Goal: Obtain resource: Obtain resource

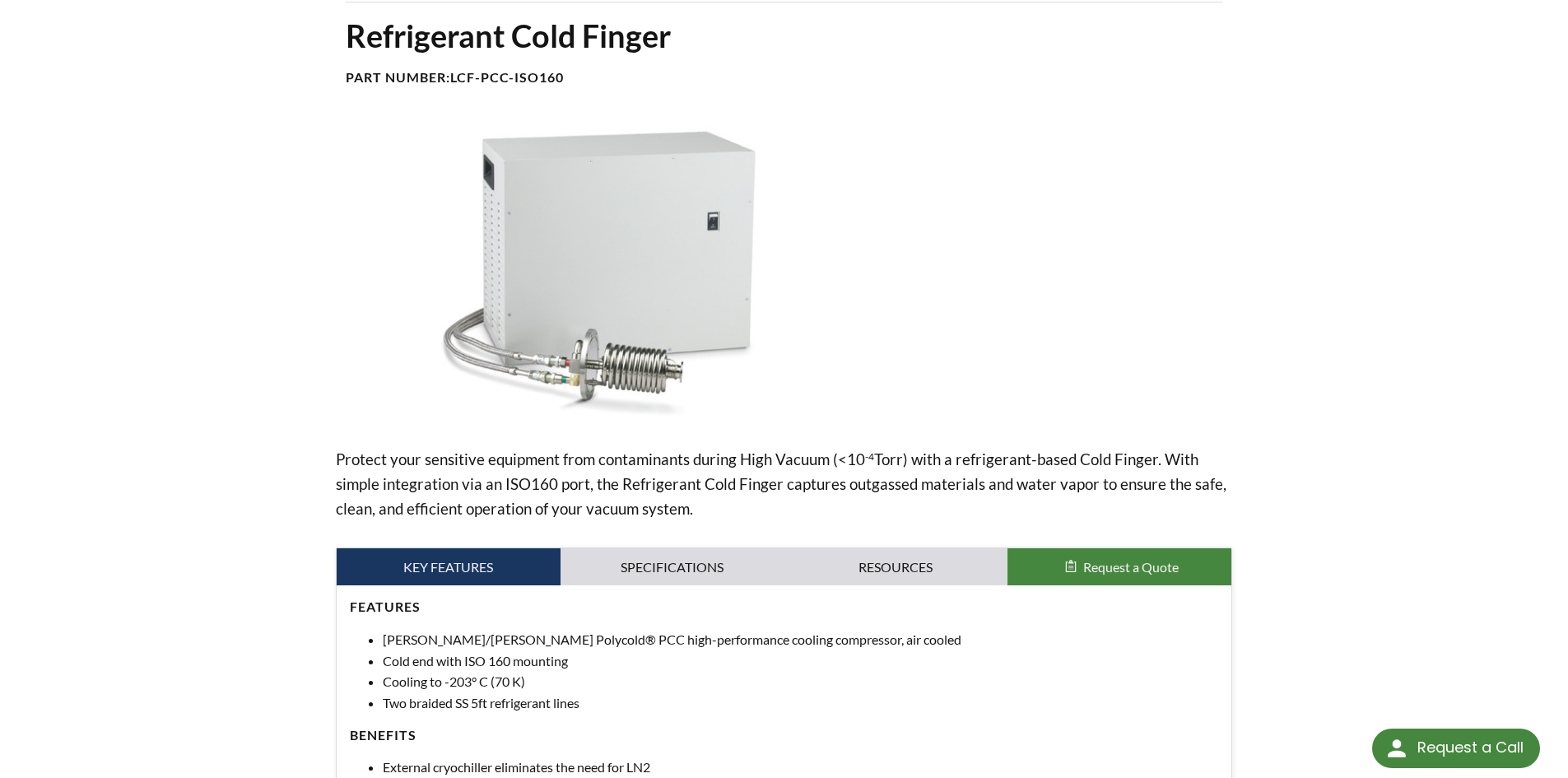
scroll to position [5, 0]
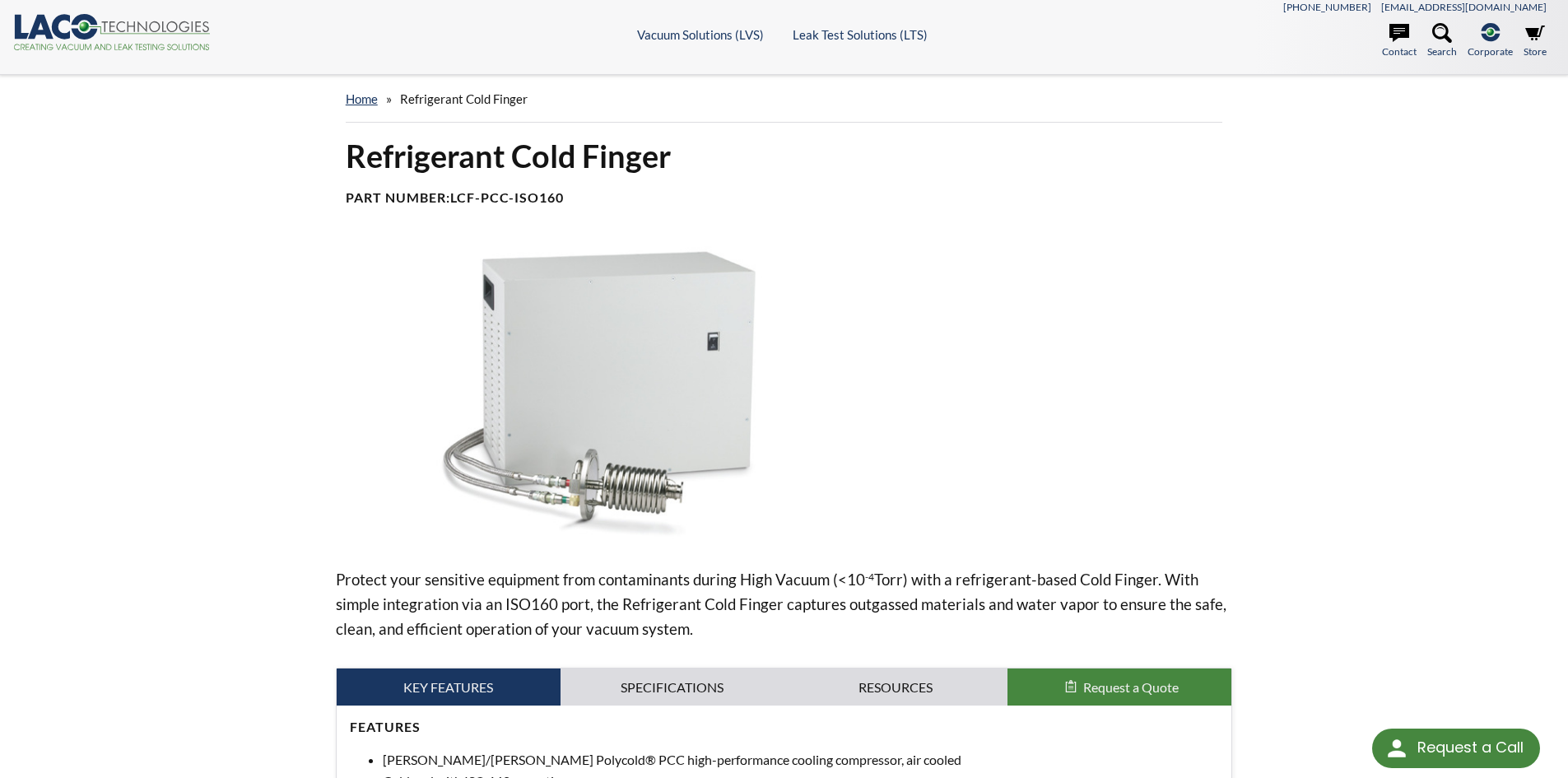
click at [951, 394] on div at bounding box center [1053, 393] width 359 height 295
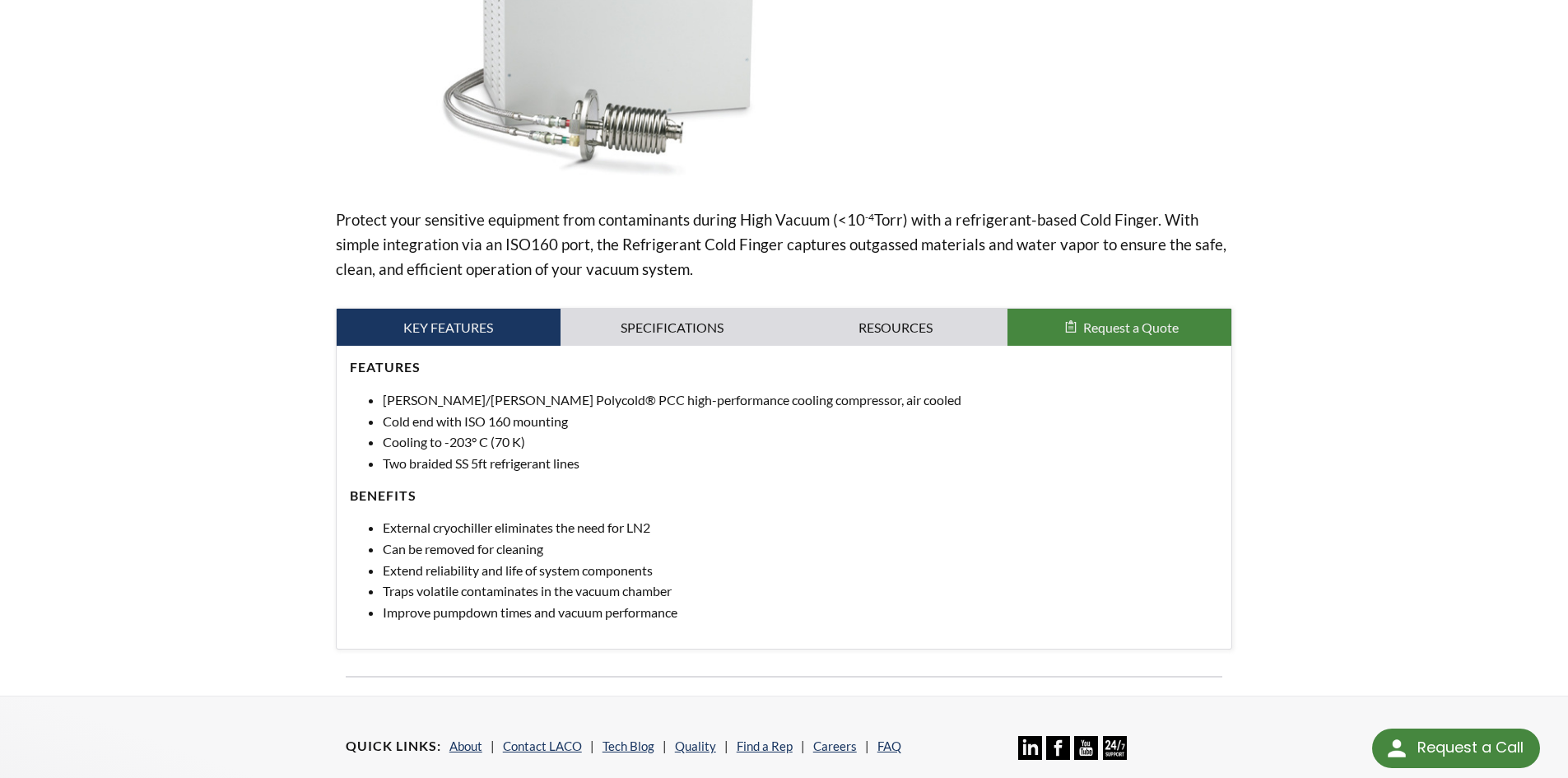
scroll to position [416, 0]
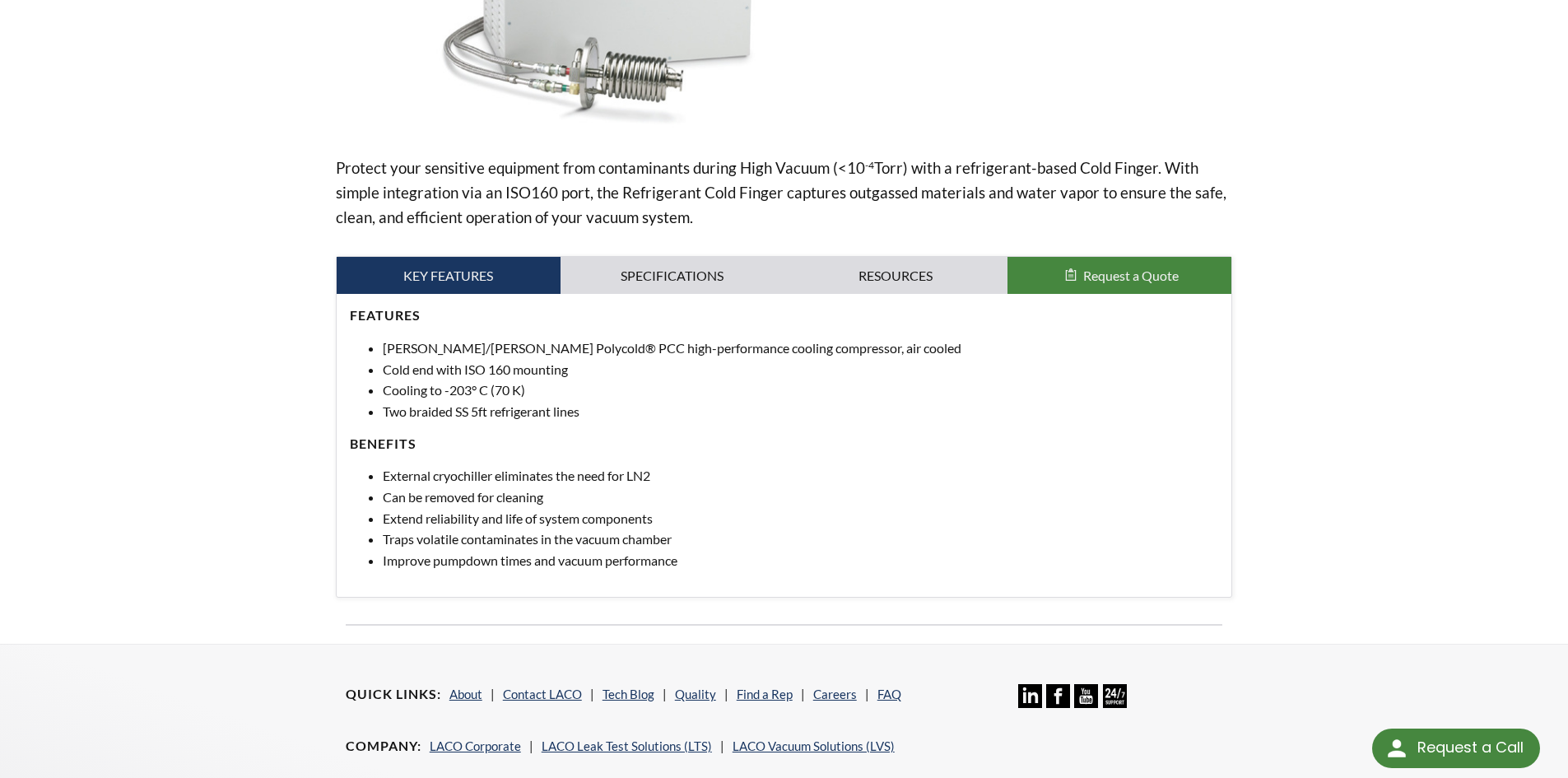
click at [1460, 748] on div "Request a Call" at bounding box center [1471, 747] width 106 height 38
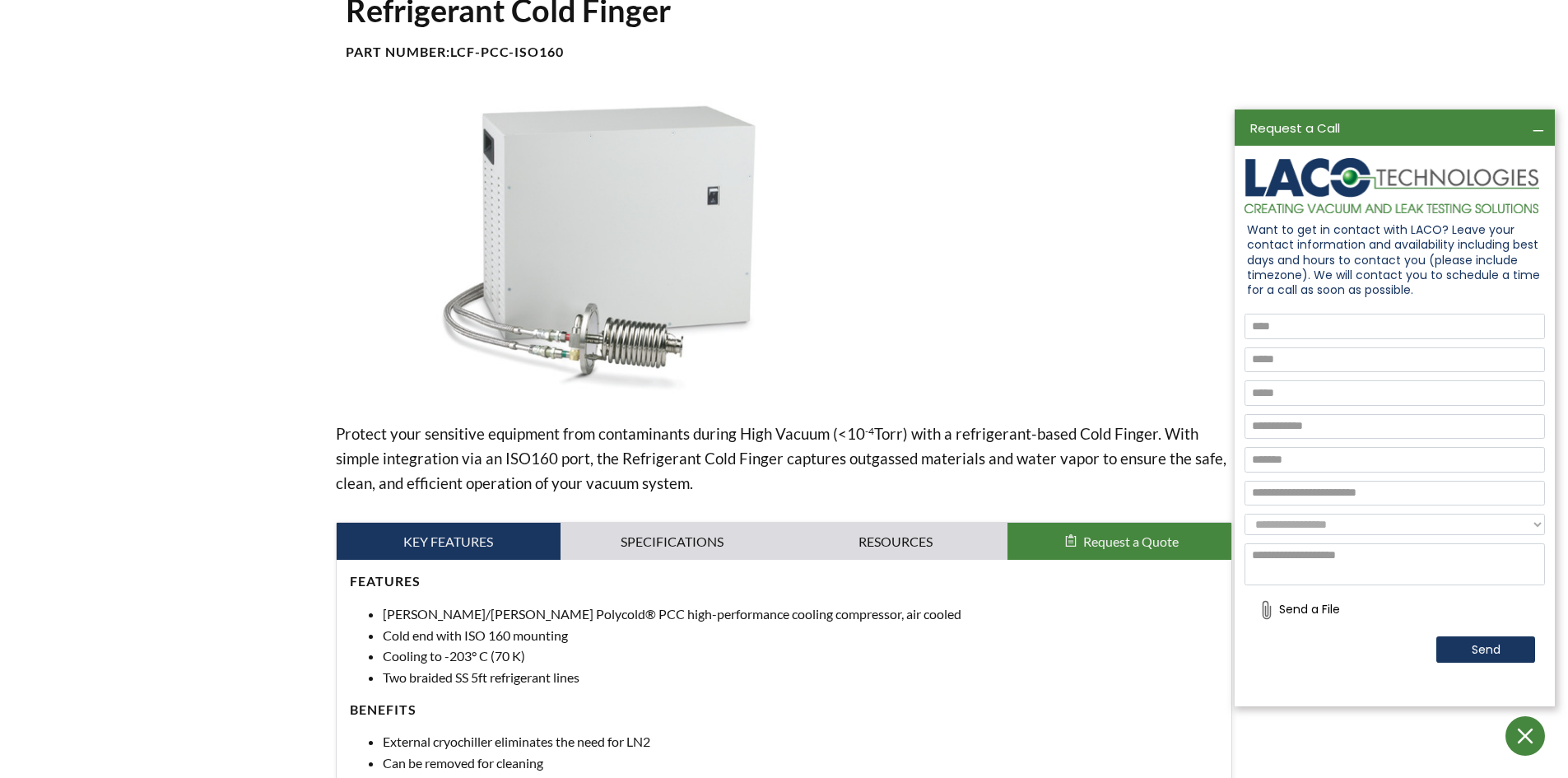
scroll to position [165, 0]
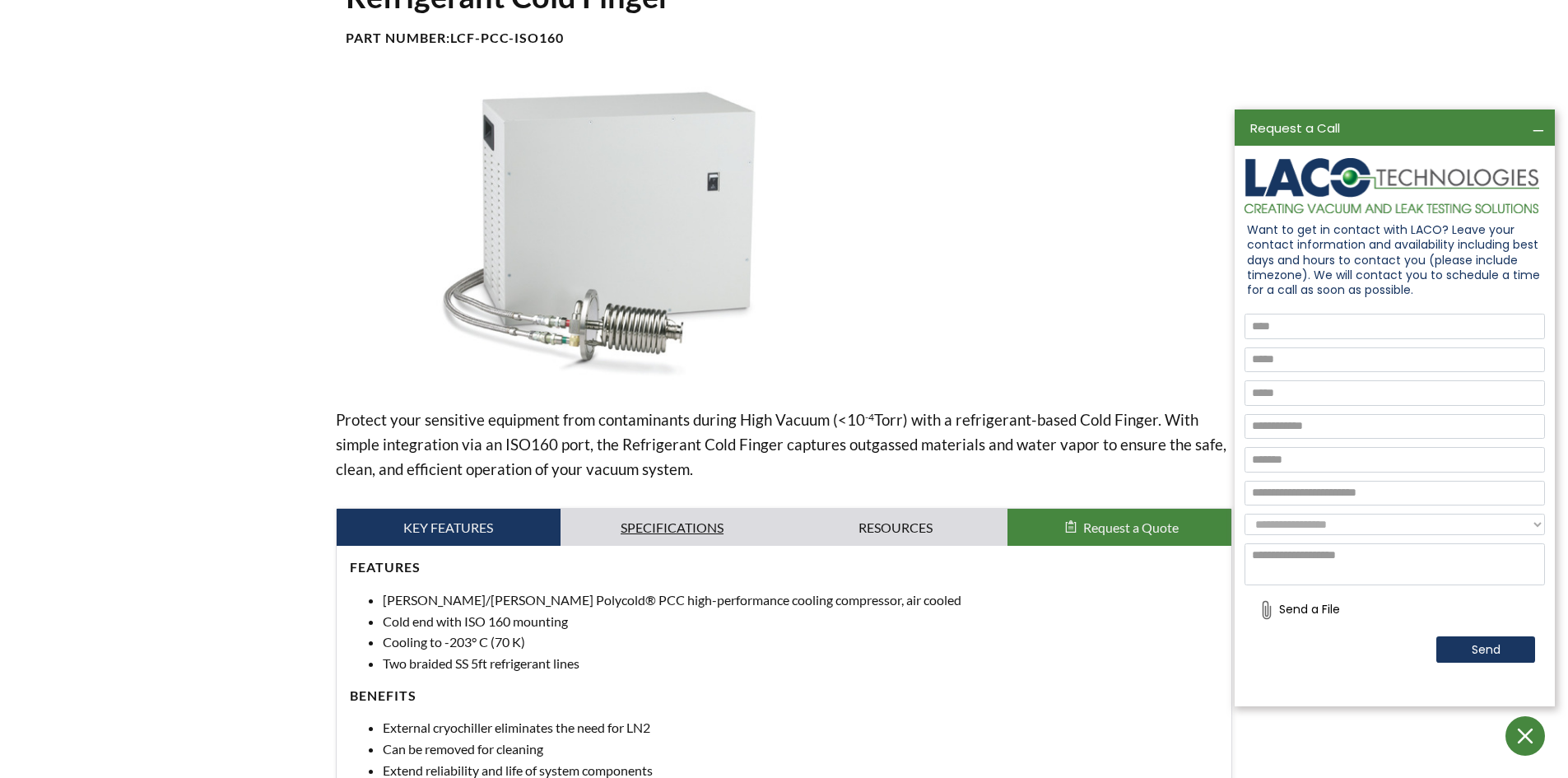
click at [674, 531] on link "Specifications" at bounding box center [672, 527] width 224 height 38
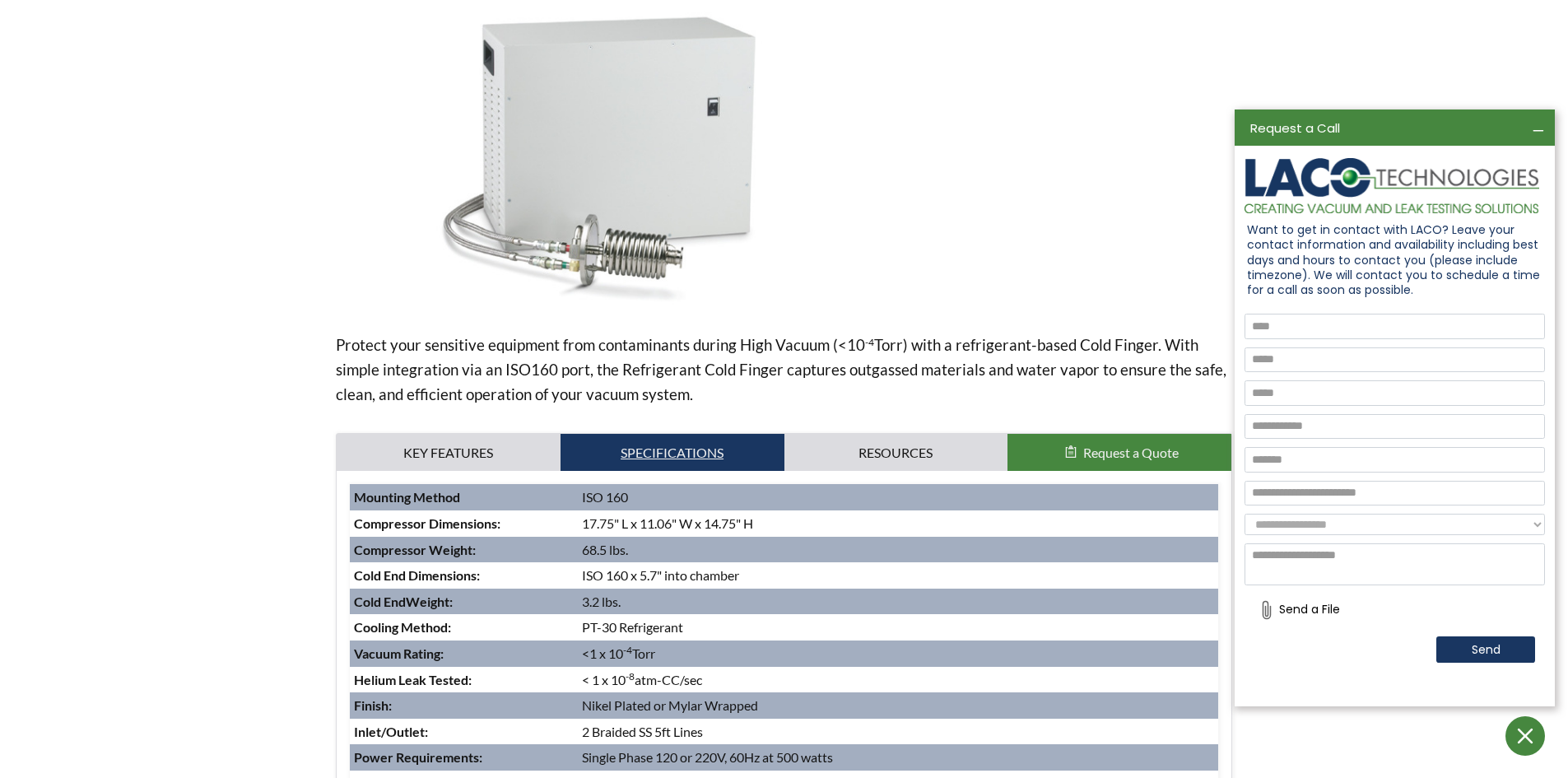
scroll to position [487, 0]
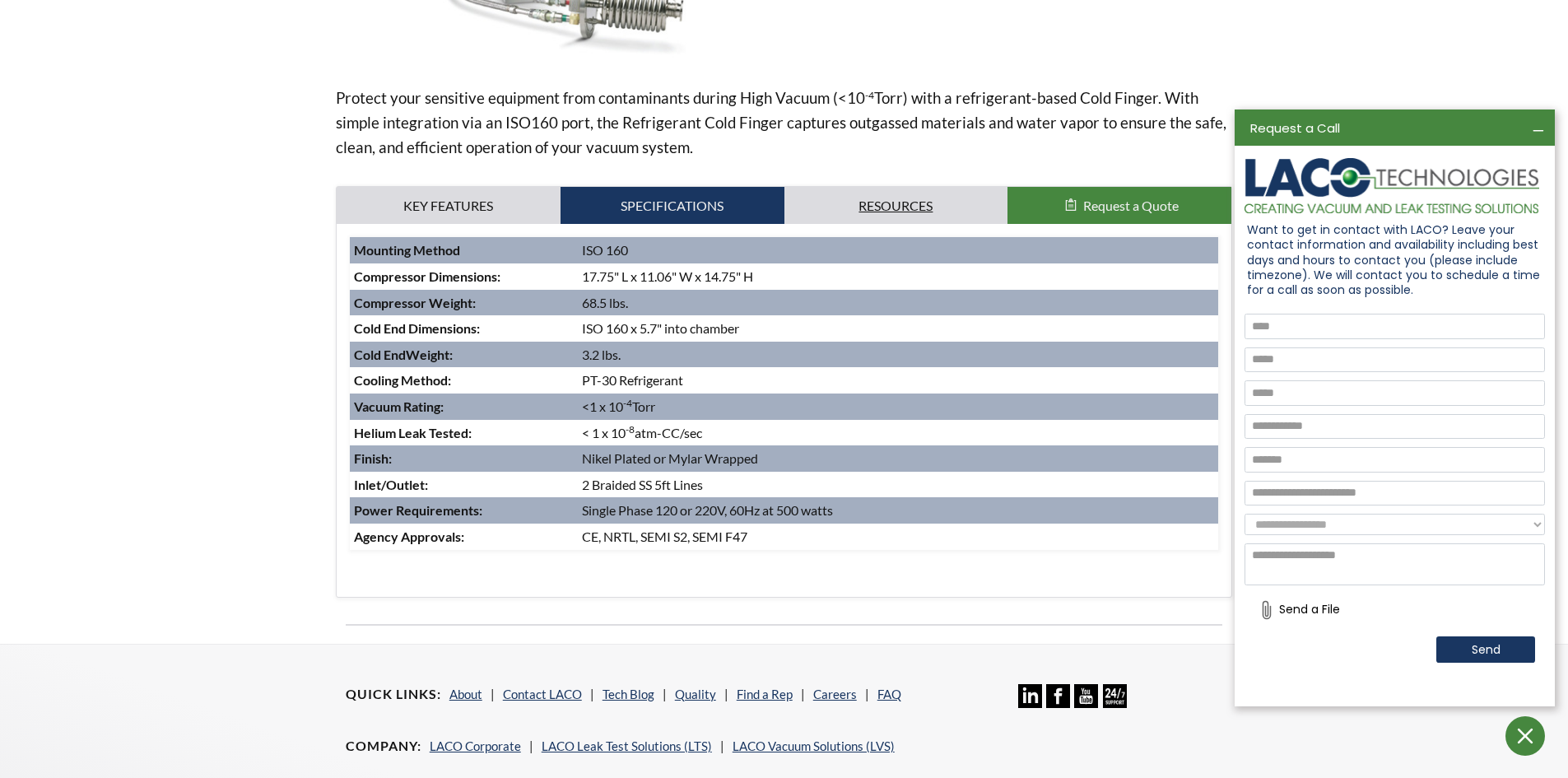
click at [910, 193] on link "Resources" at bounding box center [896, 205] width 224 height 38
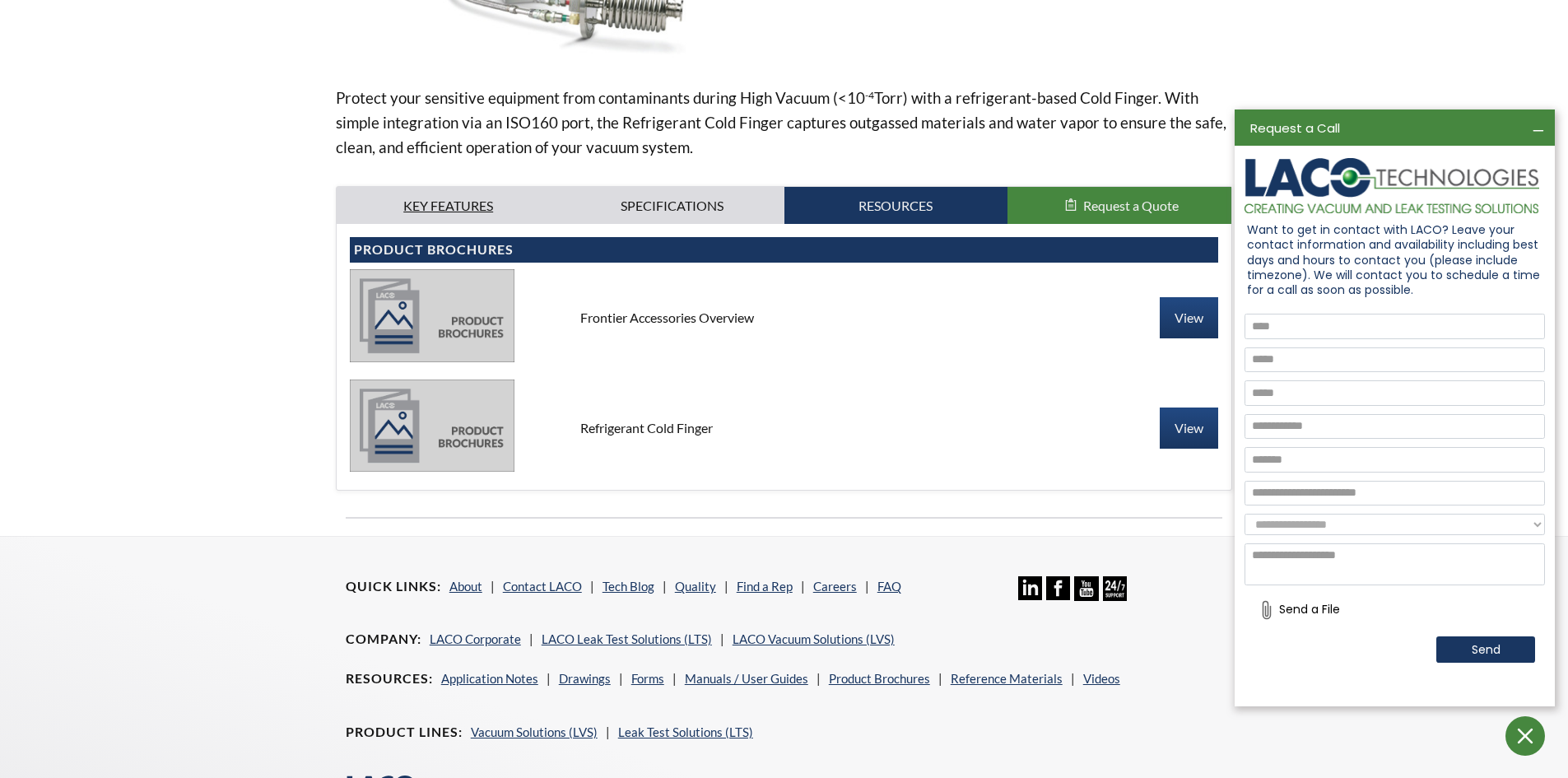
click at [454, 203] on link "Key Features" at bounding box center [448, 205] width 224 height 38
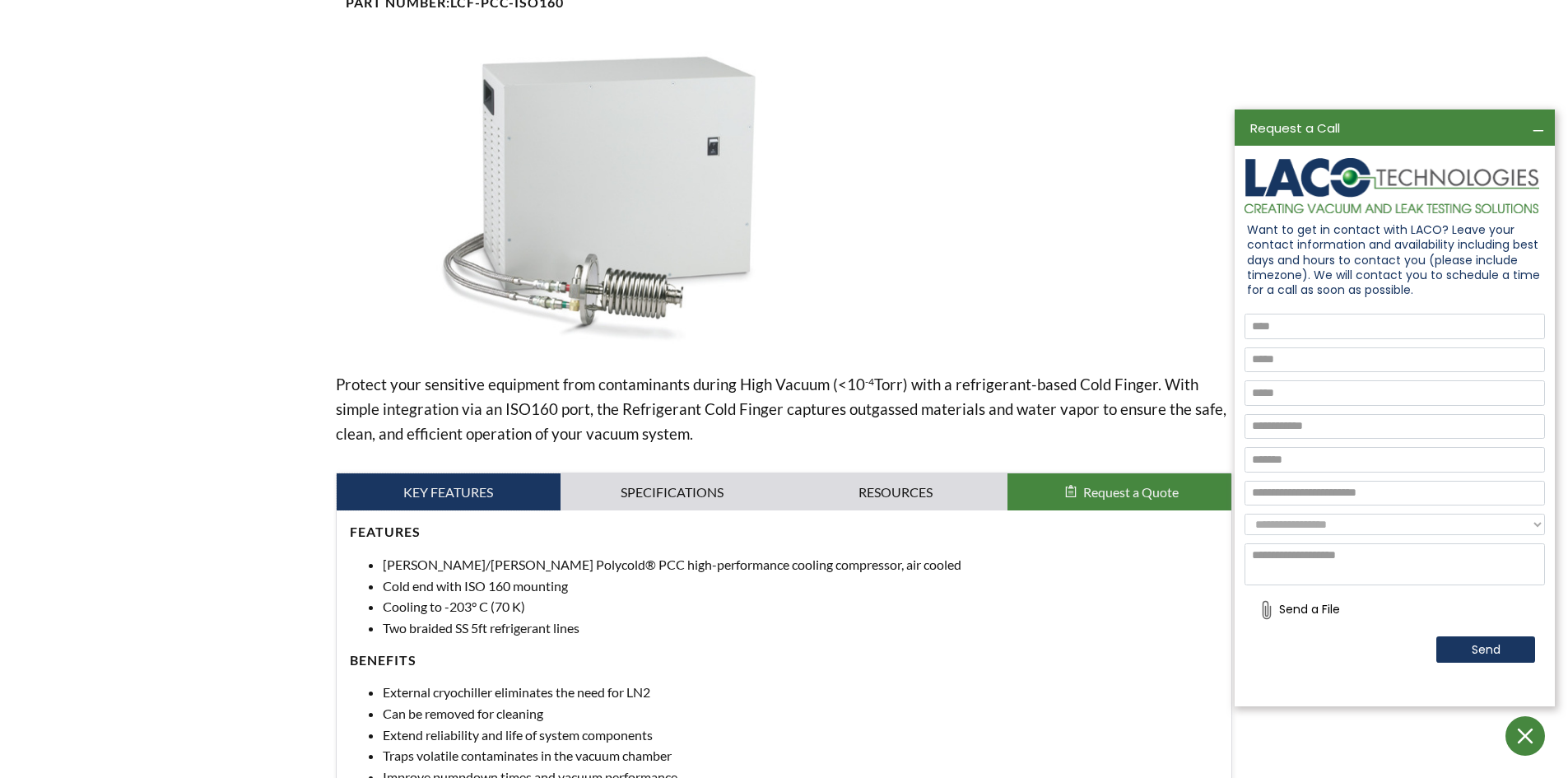
scroll to position [157, 0]
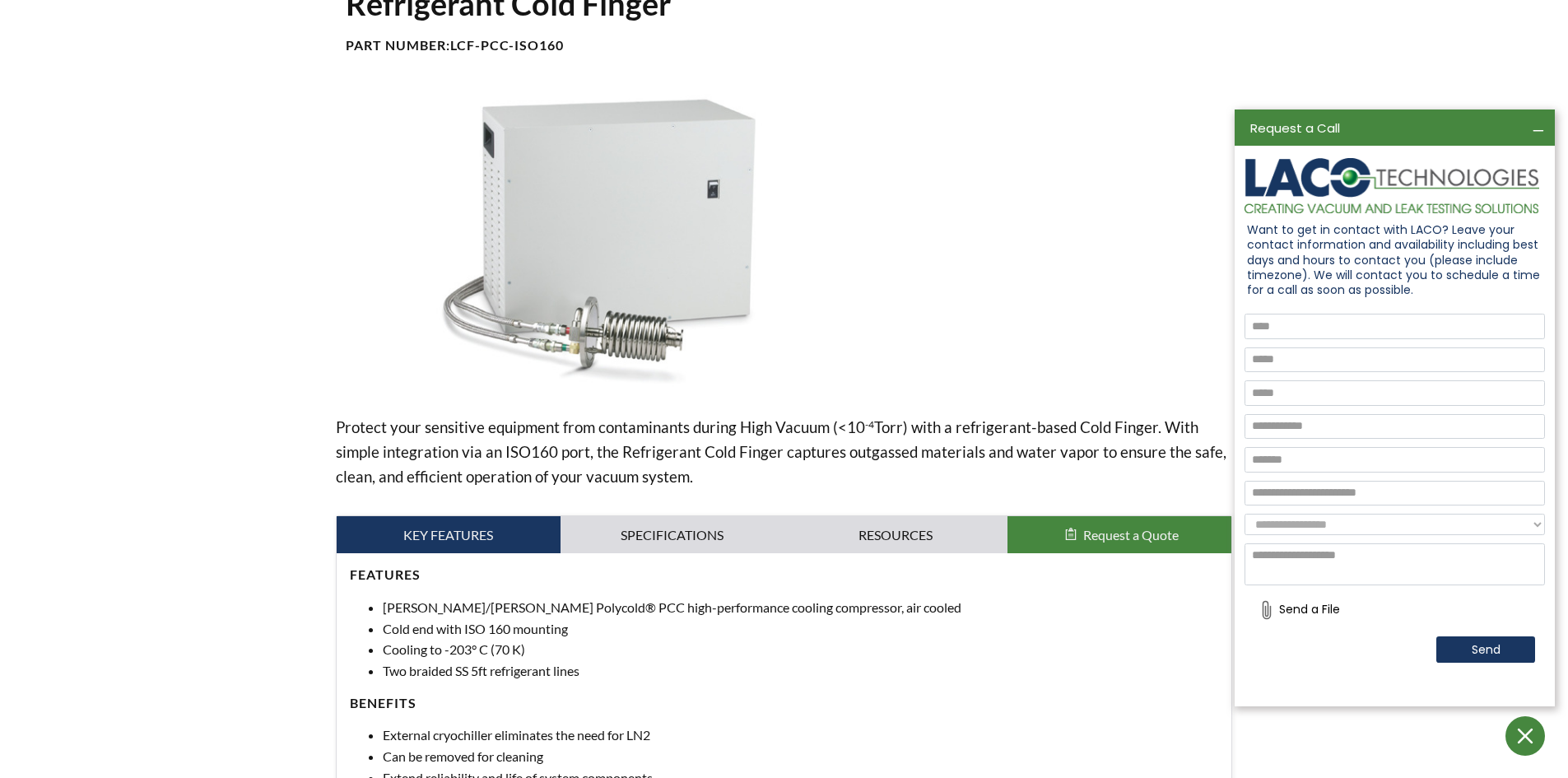
click at [650, 338] on img at bounding box center [599, 241] width 525 height 295
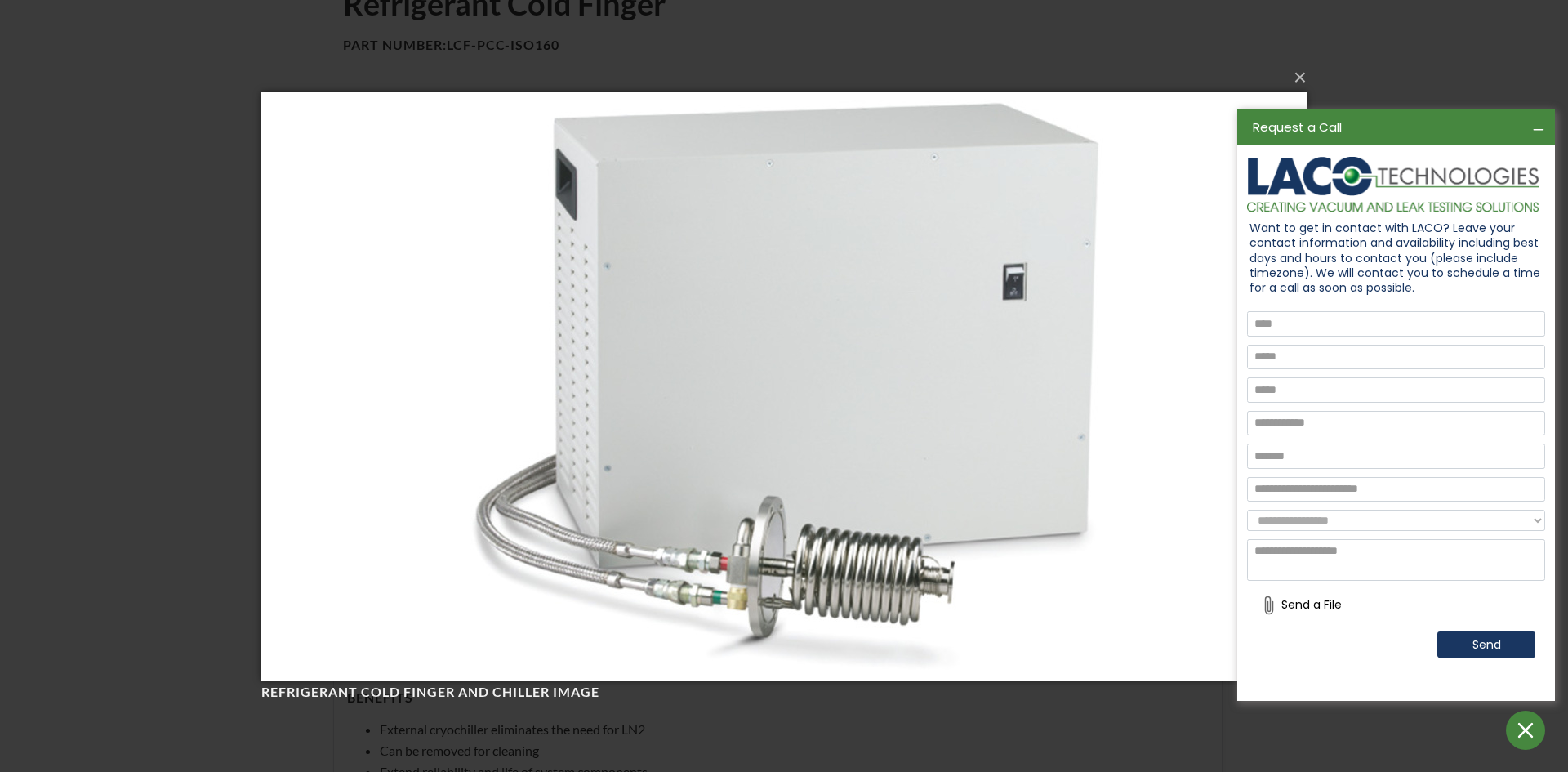
click at [648, 397] on img at bounding box center [784, 386] width 1045 height 653
click at [221, 319] on div "× Refrigerant Cold Finger and Chiller image Loading..." at bounding box center [784, 386] width 1568 height 772
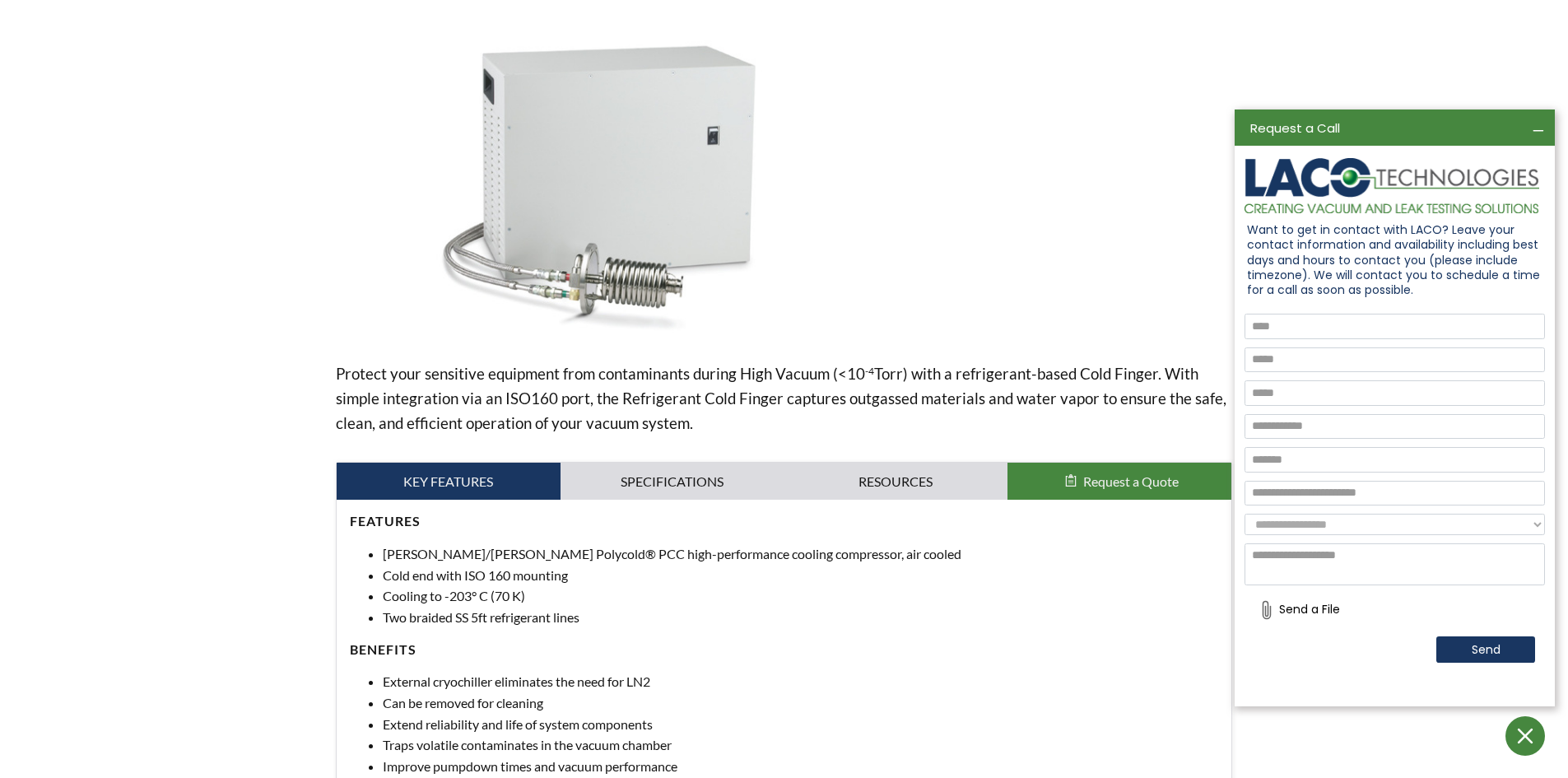
scroll to position [240, 0]
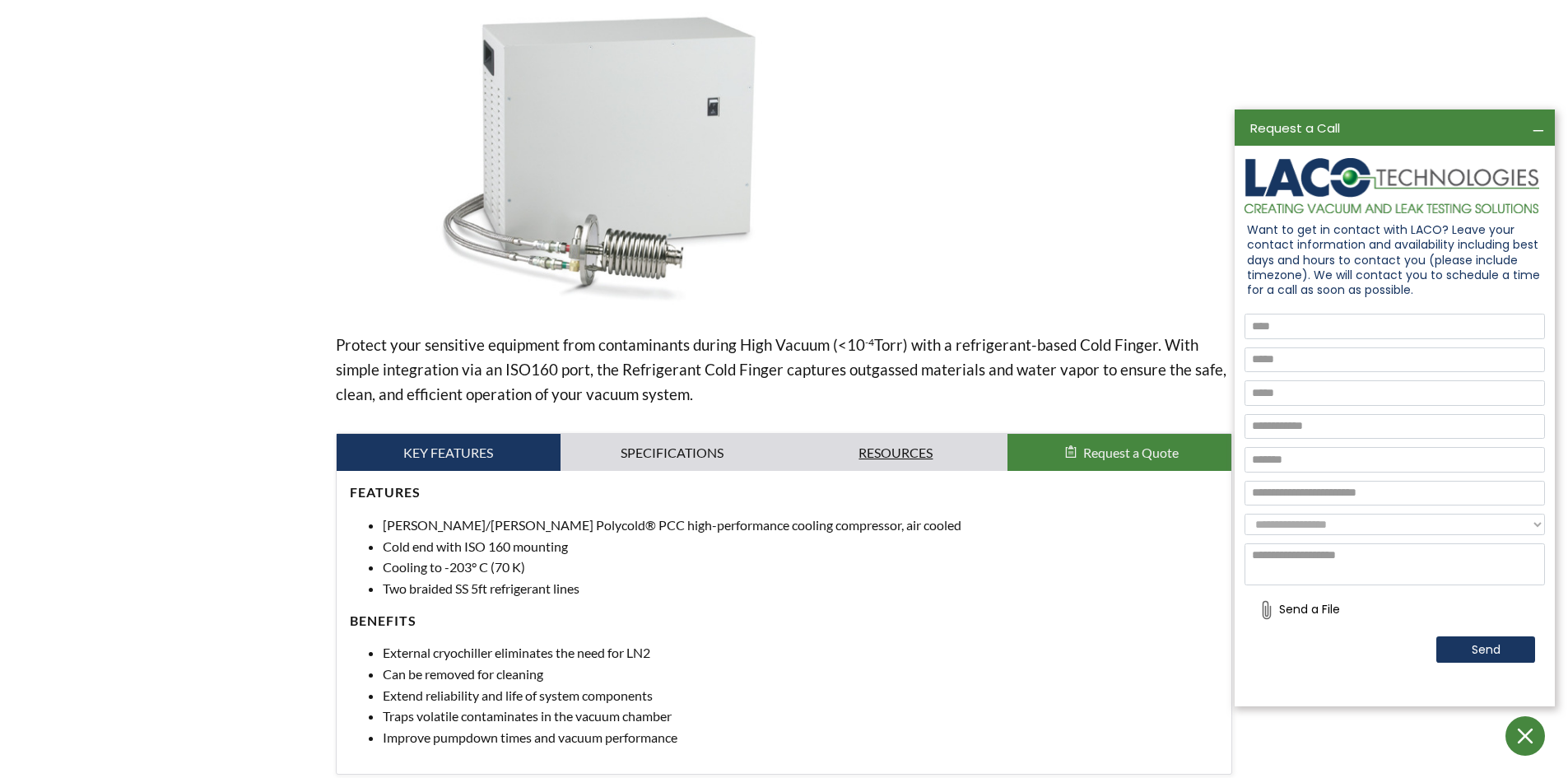
click at [919, 447] on link "Resources" at bounding box center [896, 452] width 224 height 38
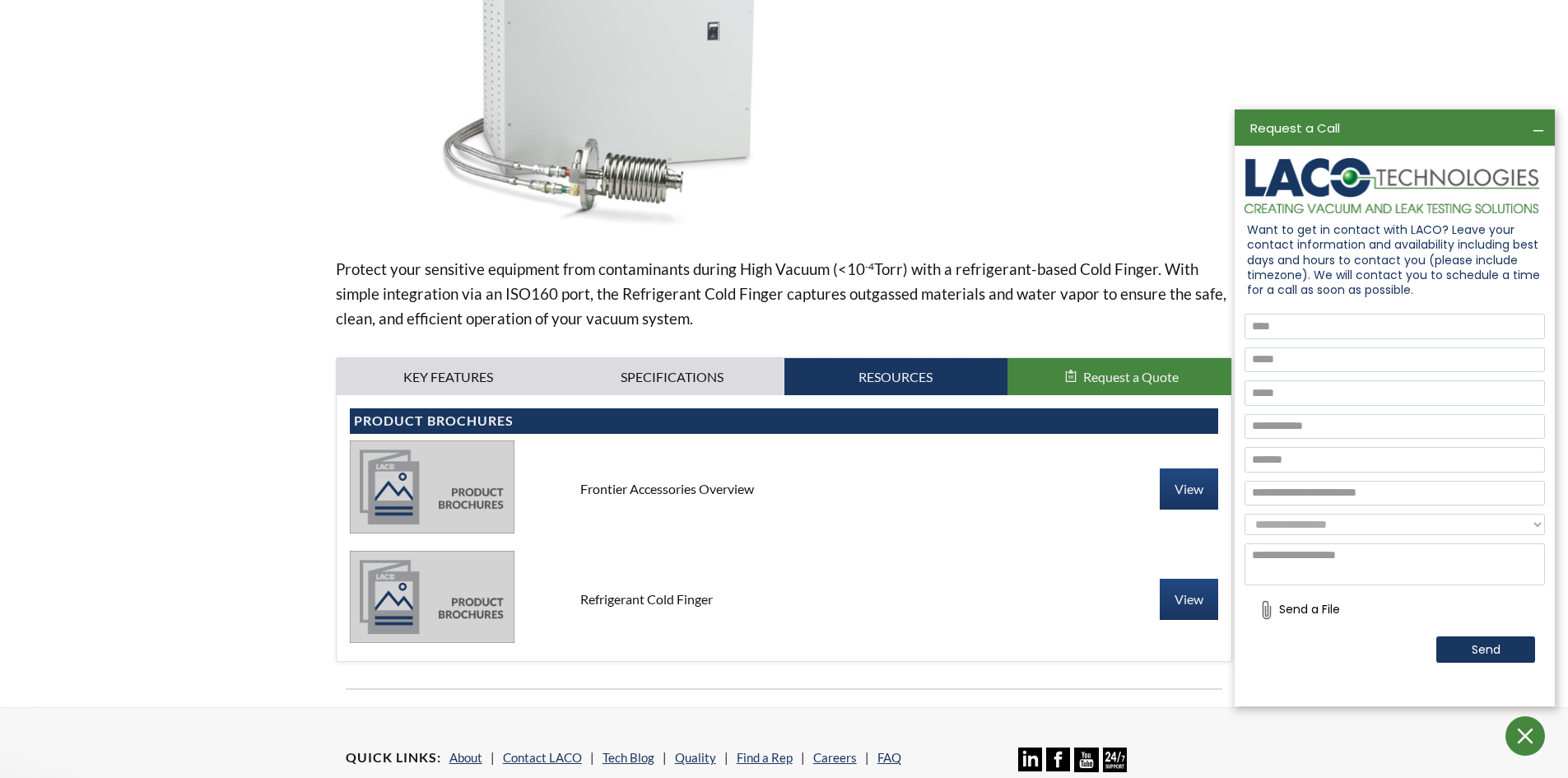
scroll to position [487, 0]
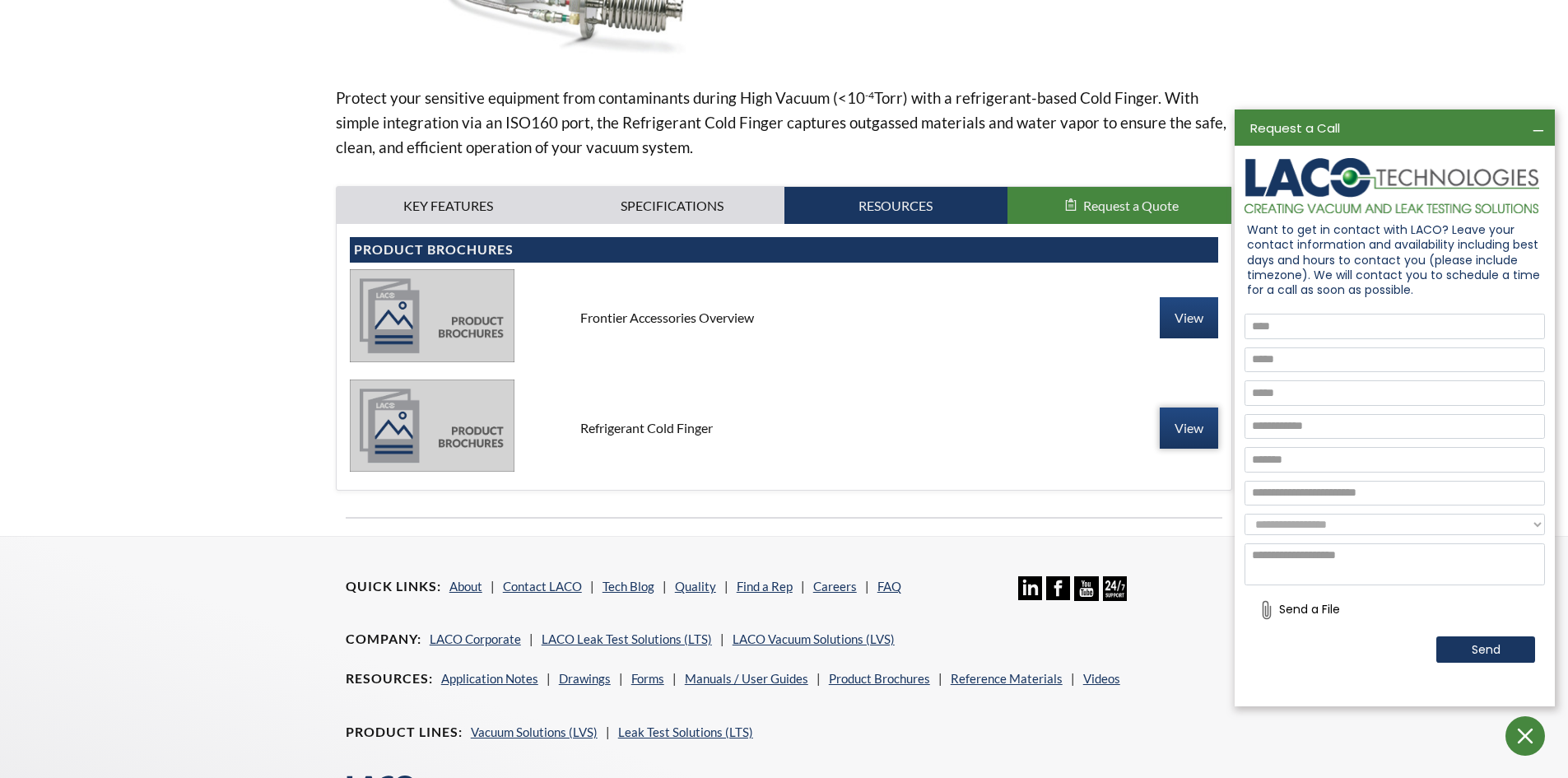
click at [1200, 426] on link "View" at bounding box center [1189, 427] width 58 height 41
